Goal: Information Seeking & Learning: Learn about a topic

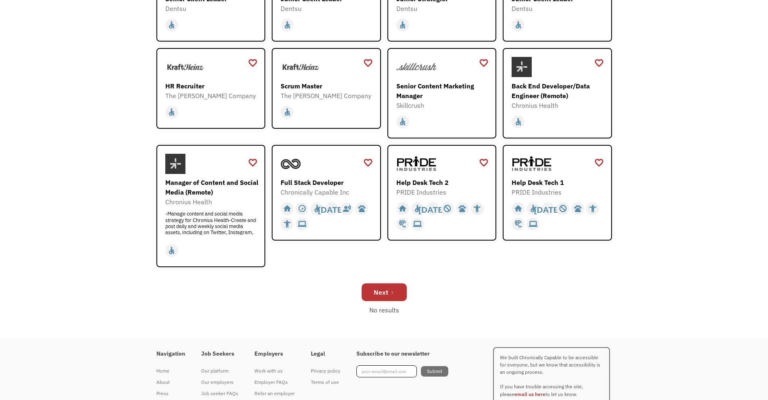
scroll to position [161, 0]
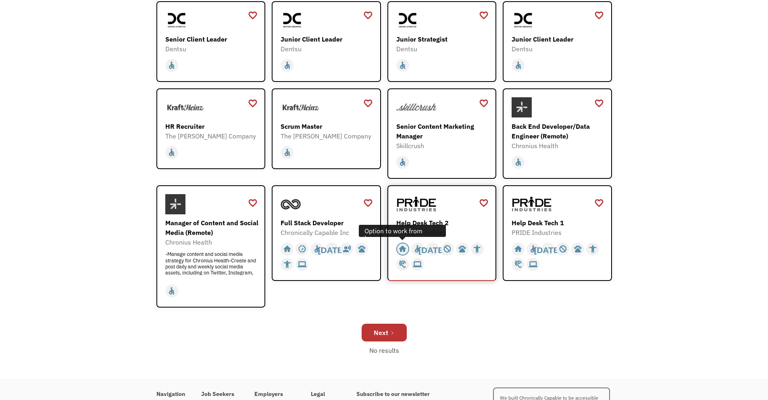
click at [403, 248] on div "home" at bounding box center [402, 249] width 8 height 12
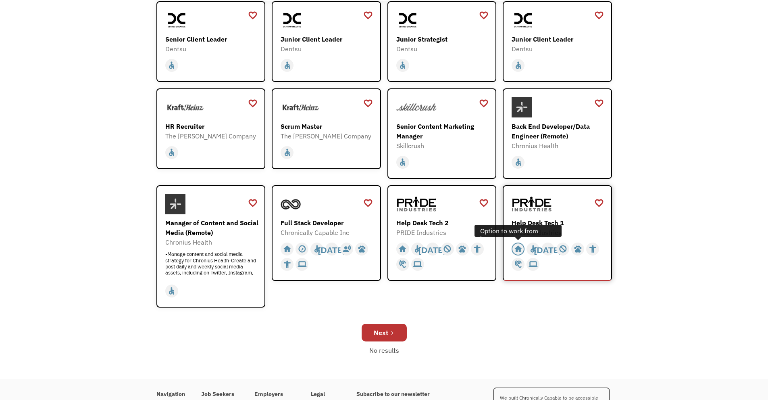
click at [522, 248] on div "home" at bounding box center [518, 249] width 8 height 12
click at [313, 221] on div "Full Stack Developer" at bounding box center [328, 223] width 94 height 10
click at [305, 125] on div "Scrum Master" at bounding box center [328, 126] width 94 height 10
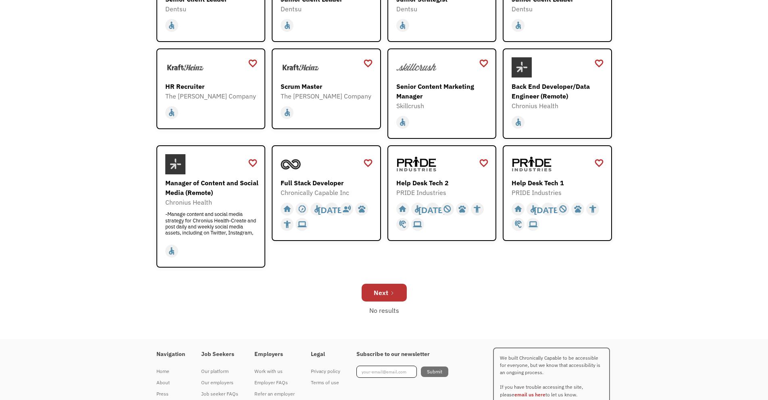
scroll to position [202, 0]
click at [383, 290] on div "Next" at bounding box center [381, 292] width 15 height 10
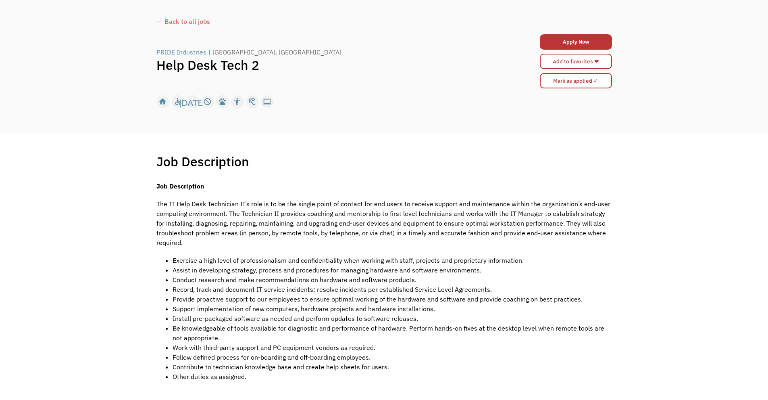
scroll to position [81, 0]
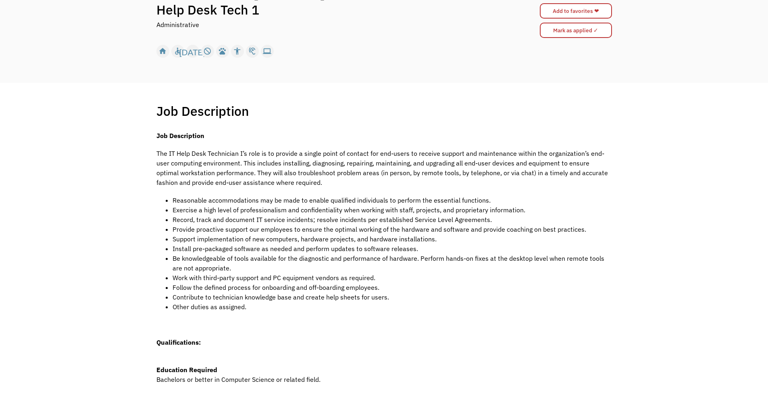
scroll to position [40, 0]
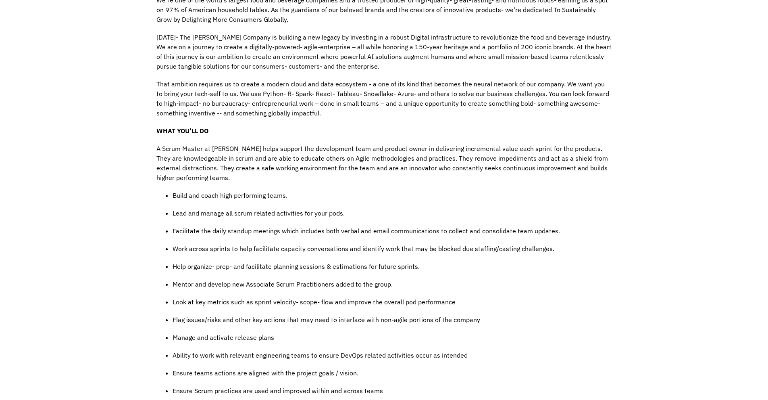
scroll to position [282, 0]
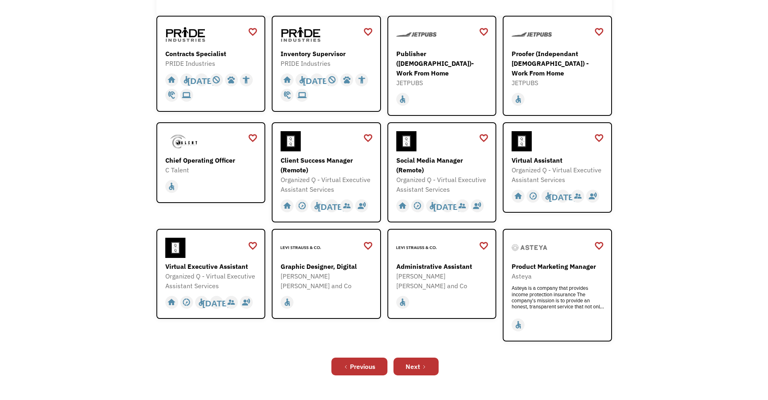
scroll to position [161, 0]
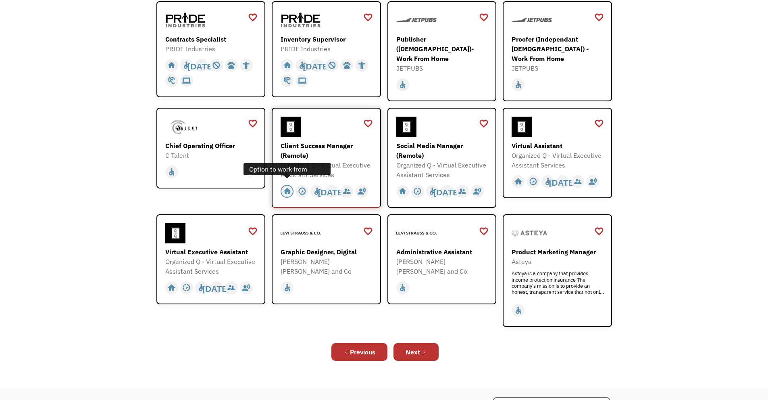
click at [288, 186] on div "home" at bounding box center [287, 191] width 8 height 12
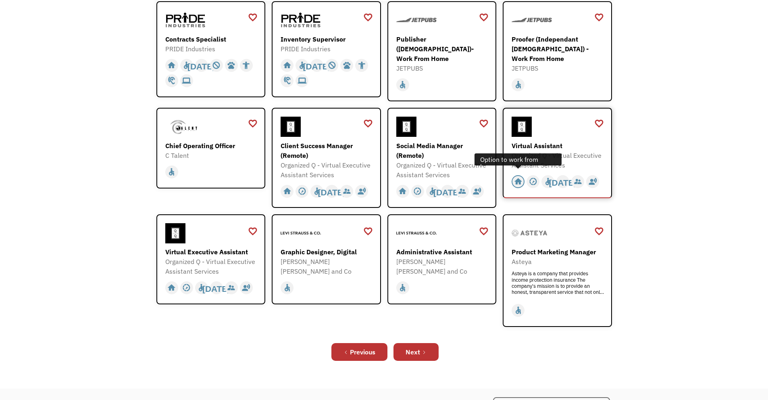
click at [519, 176] on div "home" at bounding box center [518, 181] width 8 height 12
click at [545, 41] on div "Proofer (Independant [DEMOGRAPHIC_DATA]) - Work From Home" at bounding box center [559, 48] width 94 height 29
click at [417, 348] on div "Next" at bounding box center [413, 352] width 15 height 10
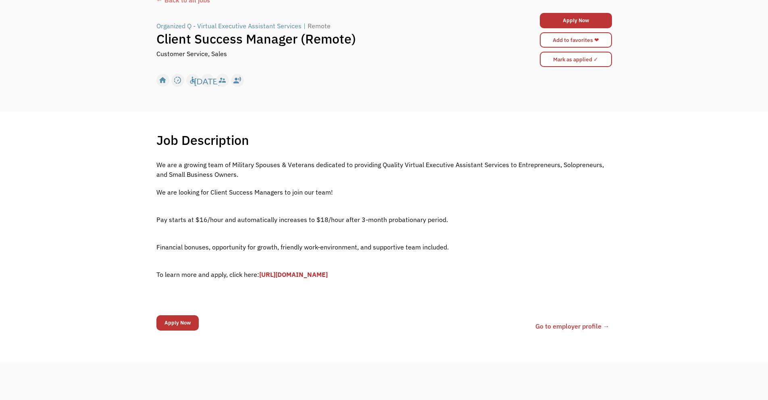
scroll to position [81, 0]
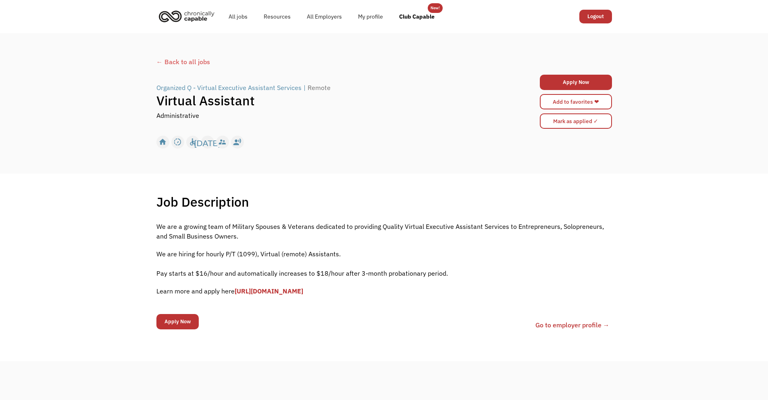
scroll to position [40, 0]
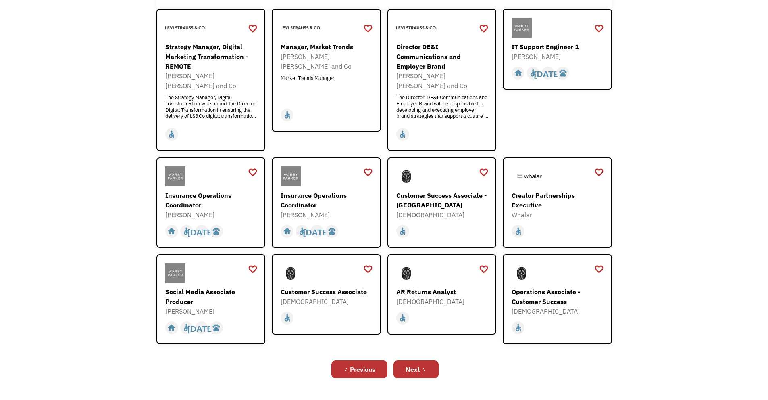
scroll to position [161, 0]
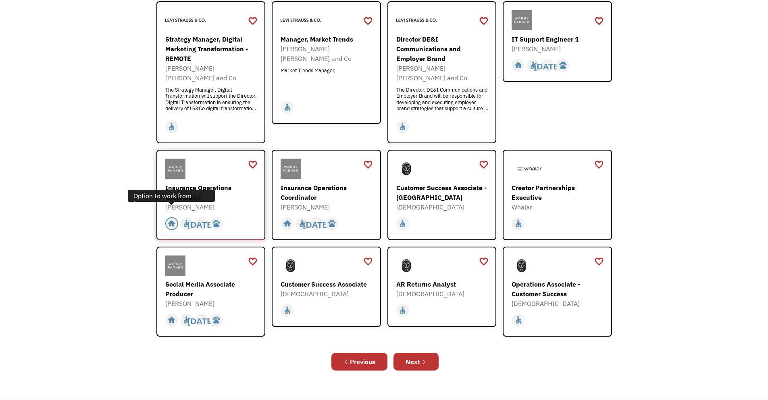
click at [172, 217] on div "home" at bounding box center [171, 223] width 8 height 12
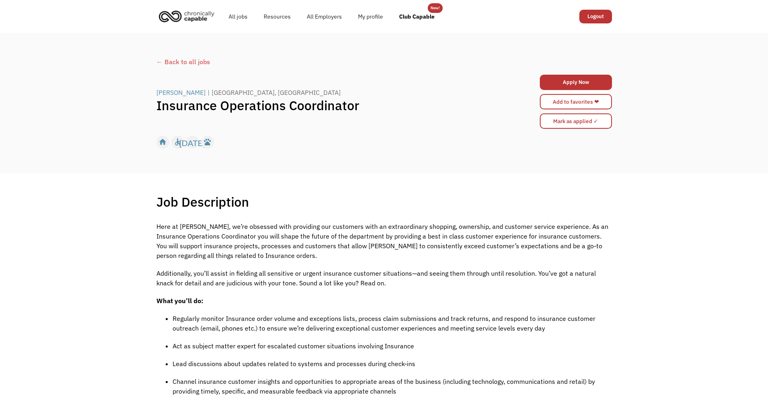
click at [185, 62] on div "← Back to all jobs" at bounding box center [384, 62] width 456 height 10
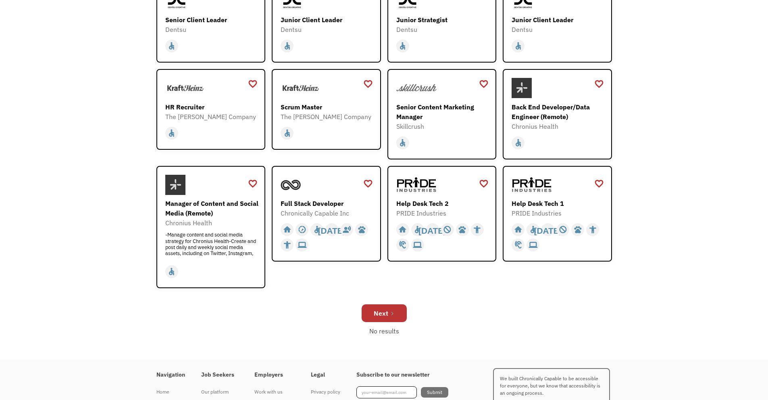
scroll to position [202, 0]
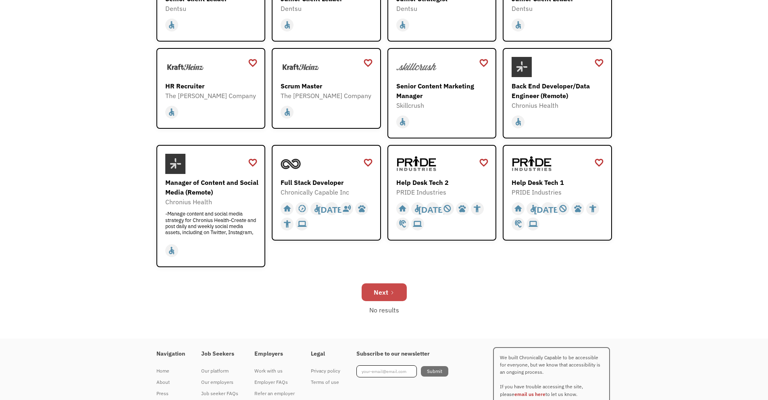
click at [379, 290] on div "Next" at bounding box center [381, 292] width 15 height 10
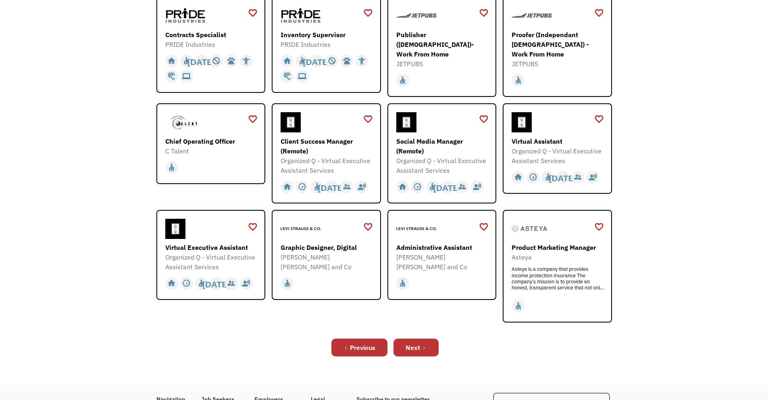
scroll to position [202, 0]
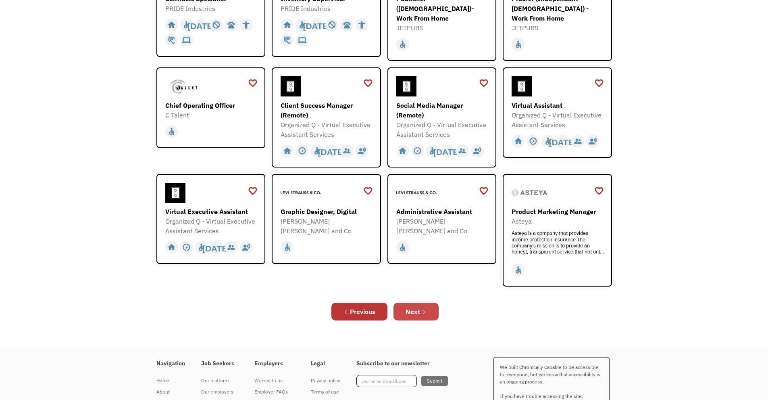
click at [412, 308] on div "Next" at bounding box center [413, 312] width 15 height 10
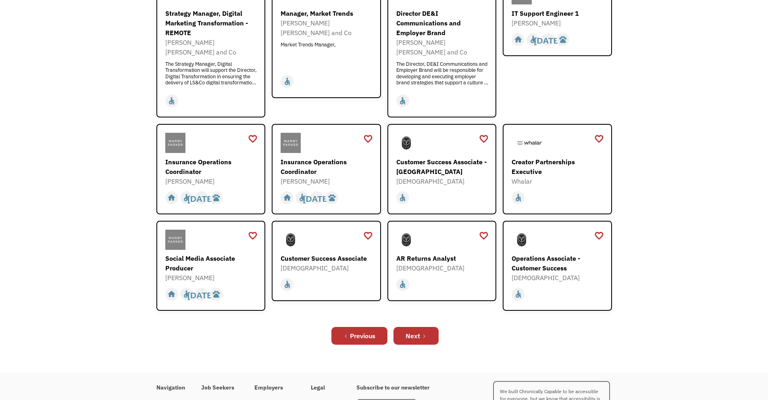
scroll to position [202, 0]
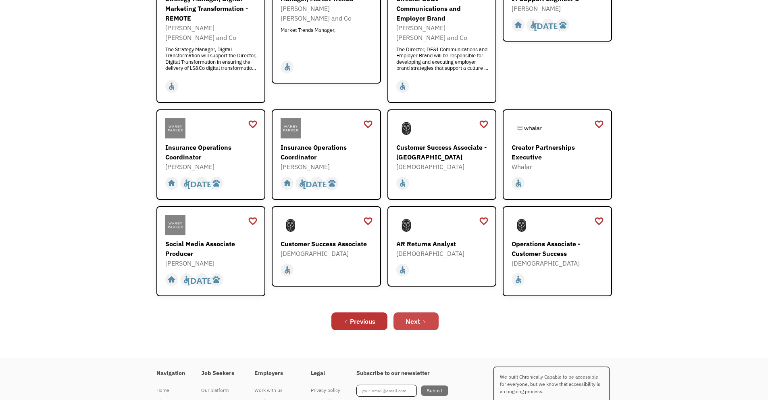
click at [419, 316] on div "Next" at bounding box center [413, 321] width 15 height 10
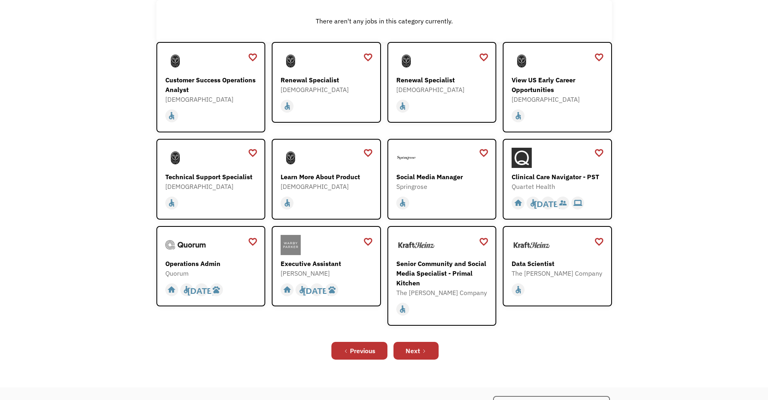
scroll to position [121, 0]
click at [418, 347] on div "Next" at bounding box center [413, 350] width 15 height 10
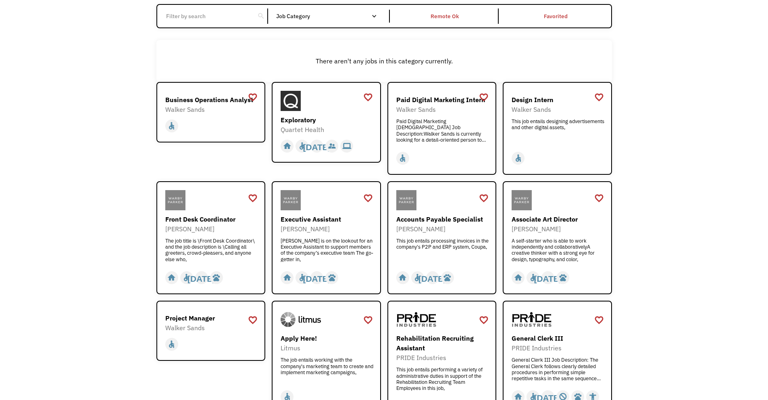
scroll to position [121, 0]
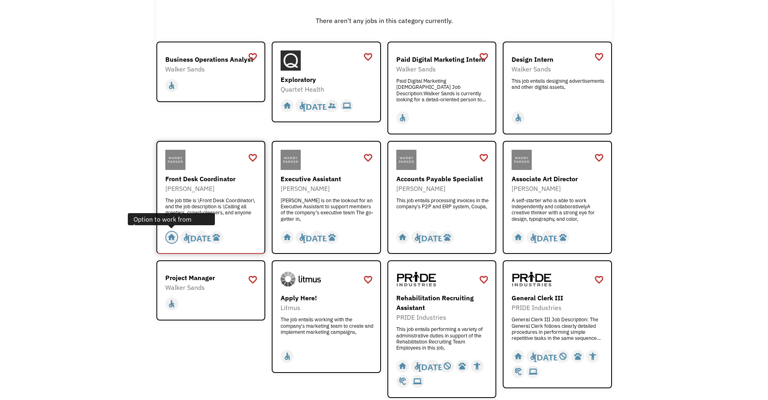
click at [171, 236] on div "home" at bounding box center [171, 237] width 8 height 12
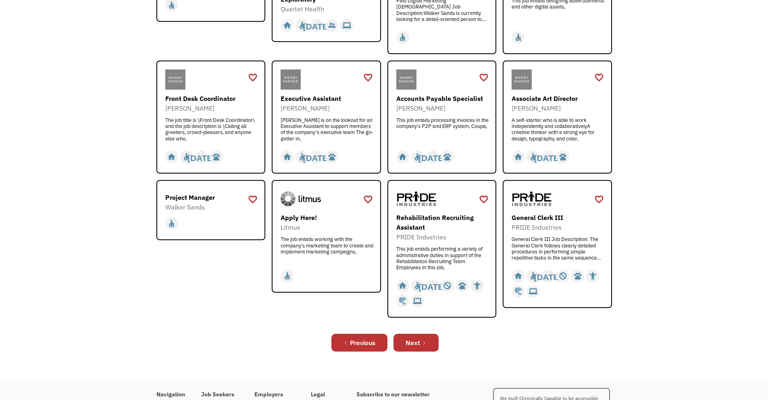
scroll to position [202, 0]
click at [518, 274] on div "home" at bounding box center [518, 275] width 8 height 12
click at [416, 340] on div "Next" at bounding box center [413, 342] width 15 height 10
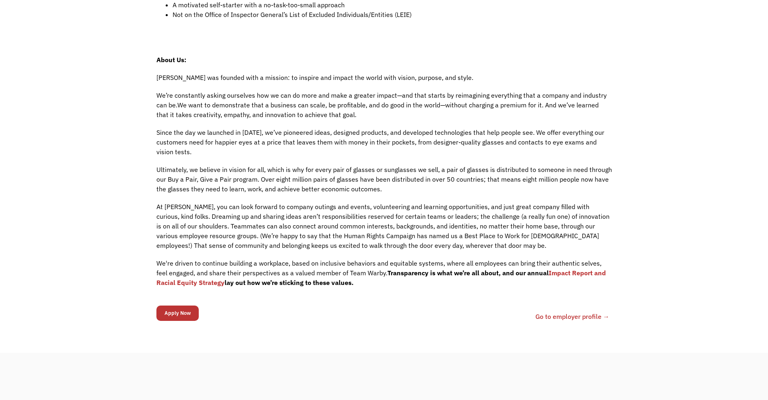
scroll to position [484, 0]
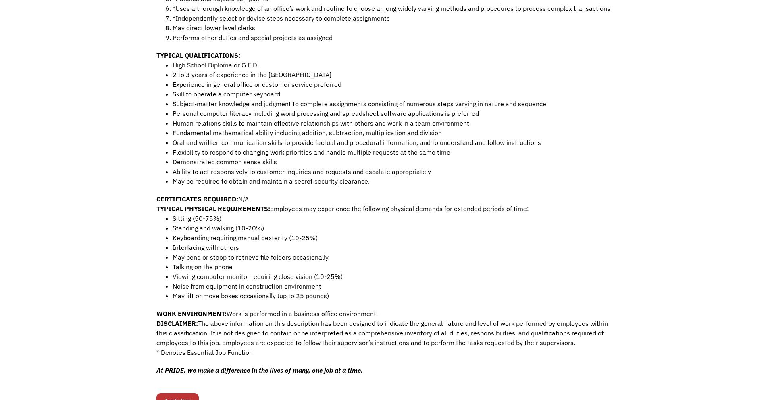
scroll to position [323, 0]
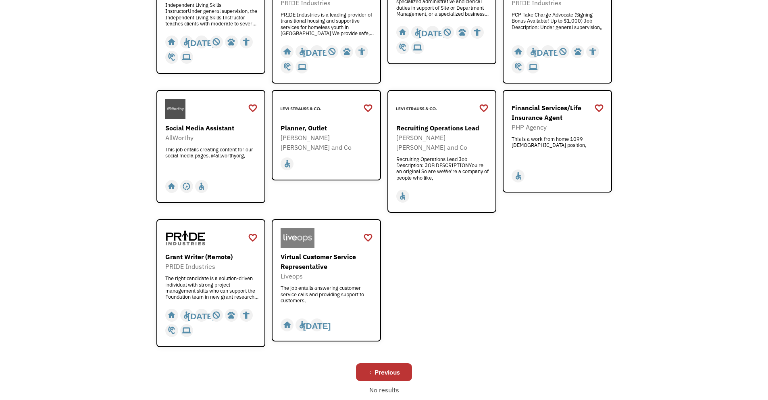
scroll to position [242, 0]
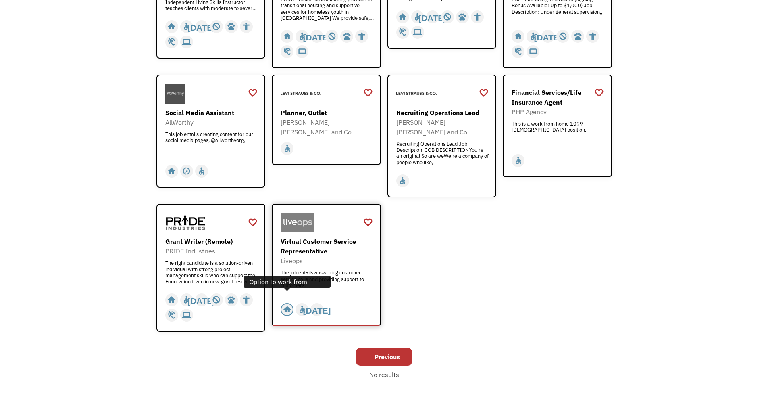
click at [288, 303] on div "home" at bounding box center [287, 309] width 8 height 12
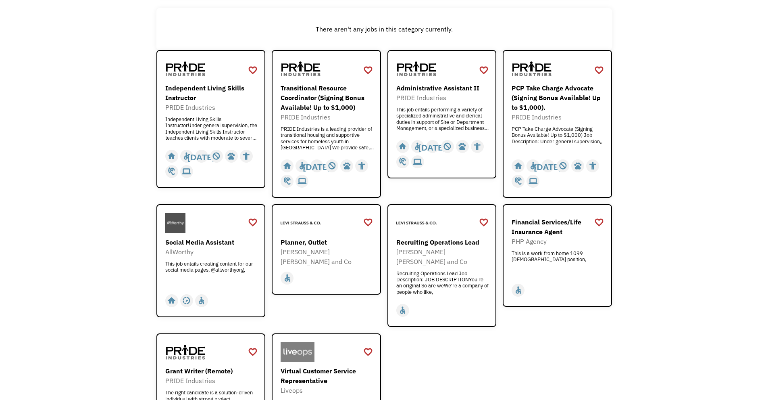
scroll to position [81, 0]
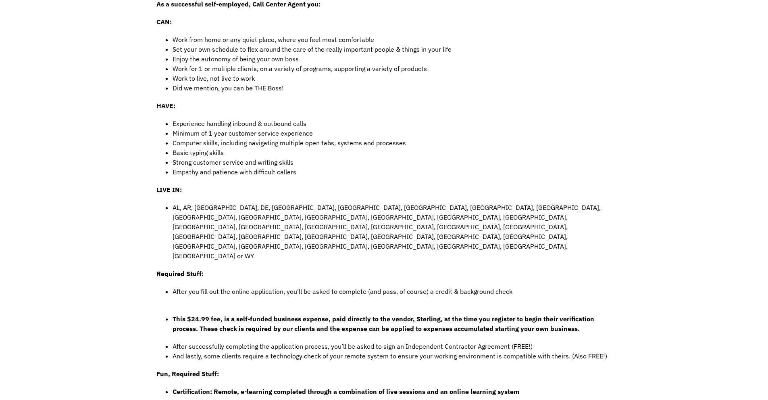
scroll to position [323, 0]
